Goal: Transaction & Acquisition: Subscribe to service/newsletter

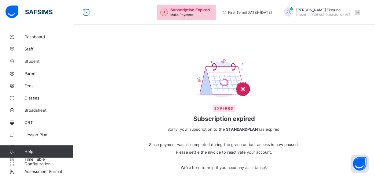
click at [198, 11] on span "Subscription Expired" at bounding box center [189, 10] width 39 height 5
click at [193, 15] on span "Make Payment" at bounding box center [181, 15] width 23 height 4
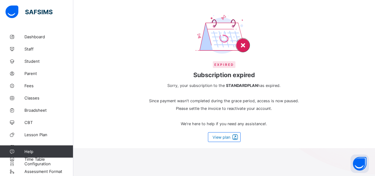
scroll to position [49, 0]
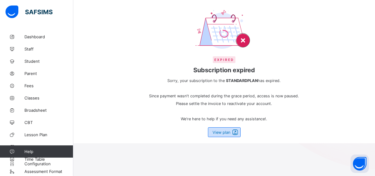
click at [224, 132] on span "View plan" at bounding box center [222, 132] width 18 height 5
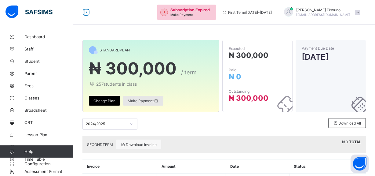
click at [142, 102] on span "Make Payment" at bounding box center [143, 100] width 31 height 5
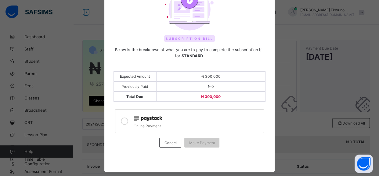
scroll to position [52, 0]
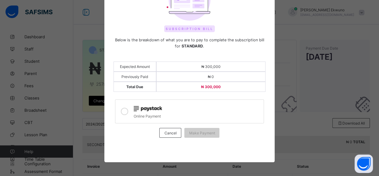
click at [124, 110] on icon at bounding box center [124, 110] width 7 height 7
click at [204, 131] on span "Make Payment" at bounding box center [202, 132] width 26 height 5
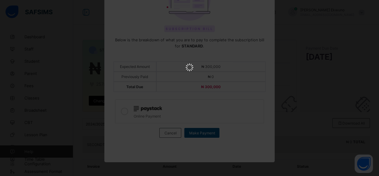
scroll to position [0, 0]
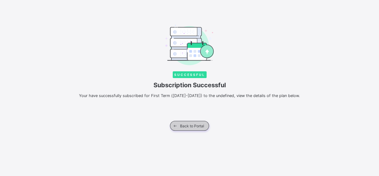
click at [191, 123] on span "Back to Portal" at bounding box center [192, 125] width 24 height 5
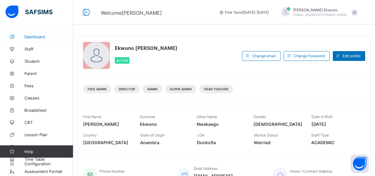
click at [36, 36] on span "Dashboard" at bounding box center [48, 36] width 49 height 5
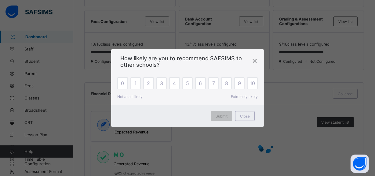
scroll to position [206, 0]
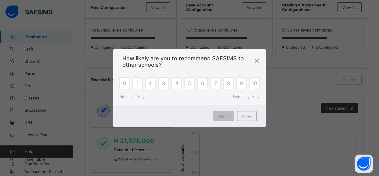
drag, startPoint x: 377, startPoint y: 43, endPoint x: 377, endPoint y: 96, distance: 53.1
click at [257, 61] on div "×" at bounding box center [257, 60] width 6 height 10
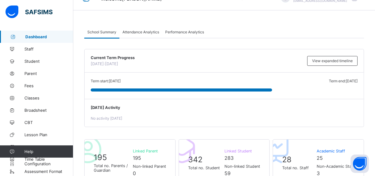
scroll to position [0, 0]
